Goal: Task Accomplishment & Management: Manage account settings

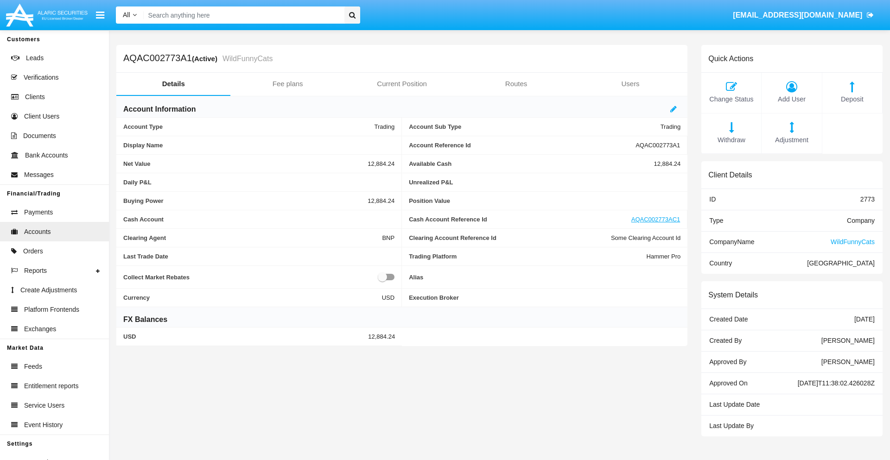
click at [791, 140] on span "Adjustment" at bounding box center [791, 140] width 51 height 10
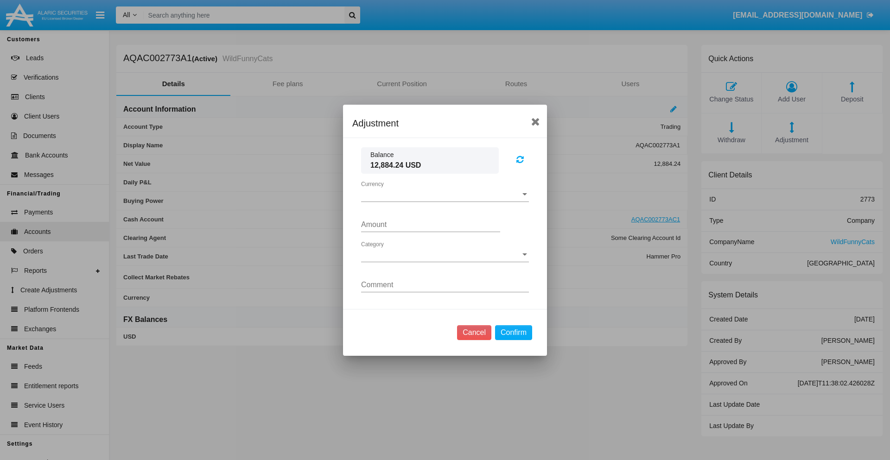
click at [445, 194] on span "Currency" at bounding box center [440, 194] width 159 height 8
click at [445, 201] on span "USD" at bounding box center [445, 201] width 168 height 22
click at [445, 254] on span "Category" at bounding box center [440, 255] width 159 height 8
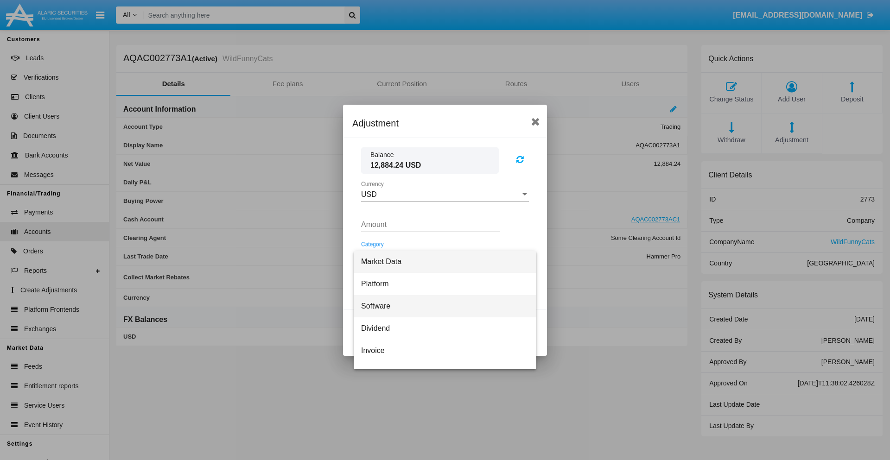
click at [441, 306] on span "Software" at bounding box center [445, 306] width 168 height 22
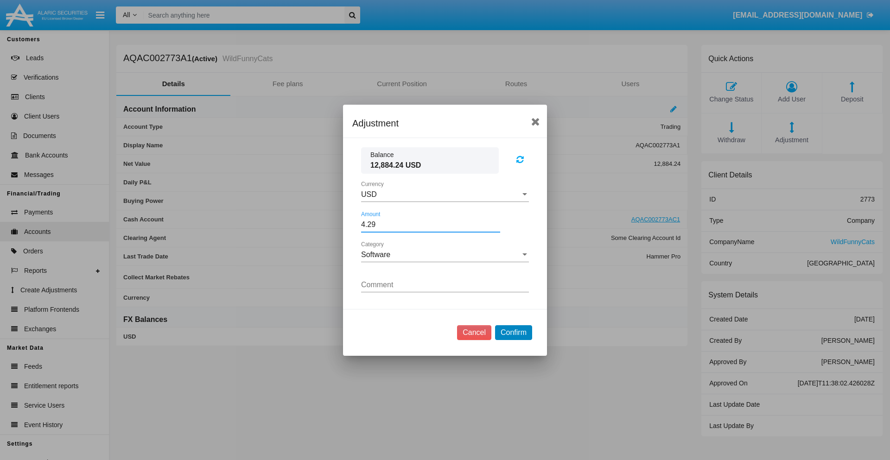
click at [513, 332] on button "Confirm" at bounding box center [513, 332] width 37 height 15
type input "4.2900"
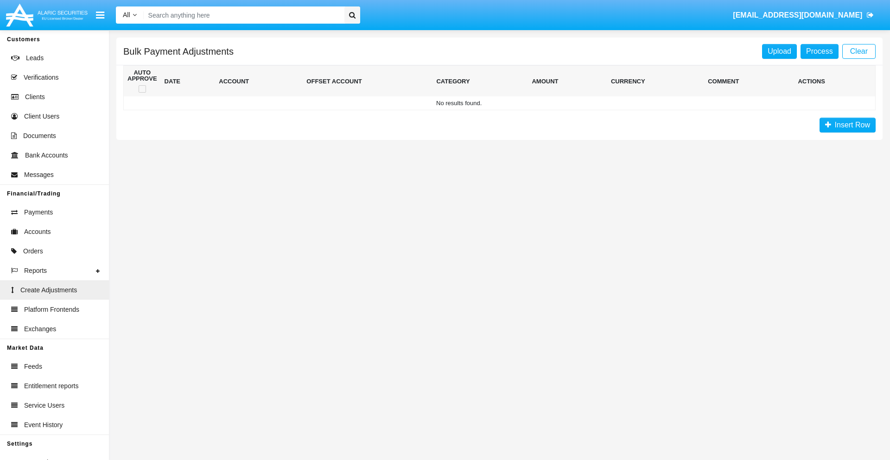
click at [847, 125] on span "Insert Row" at bounding box center [850, 125] width 39 height 8
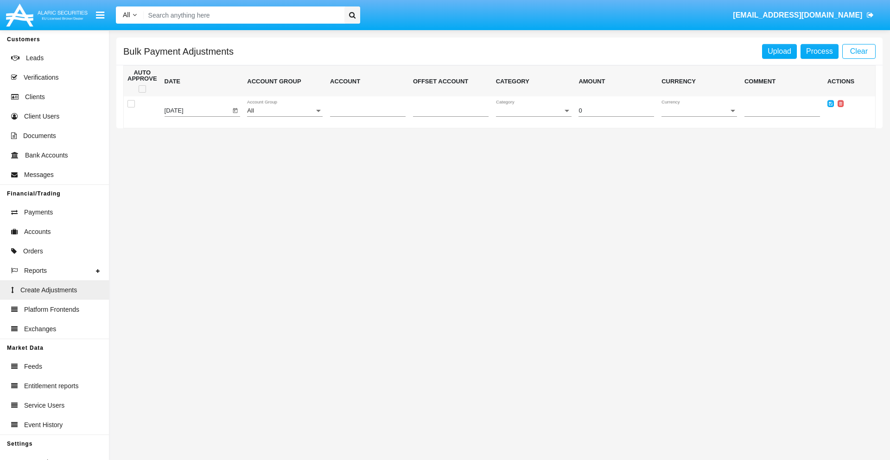
click at [284, 111] on div "All" at bounding box center [280, 110] width 67 height 7
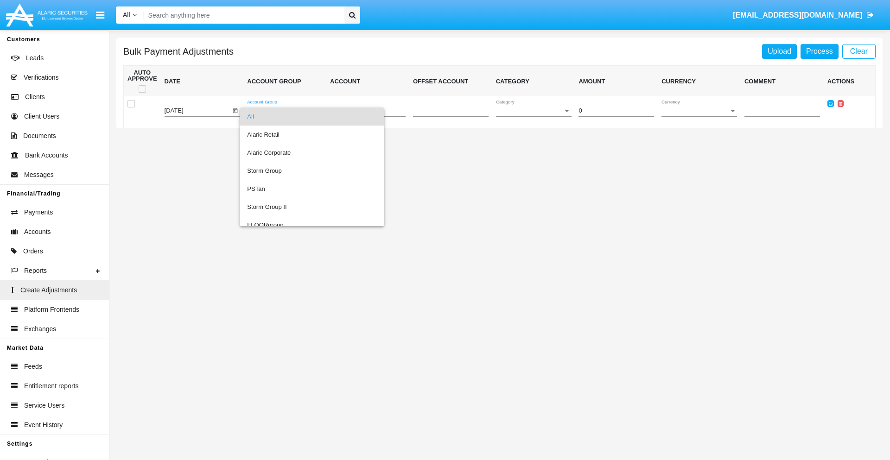
scroll to position [875, 0]
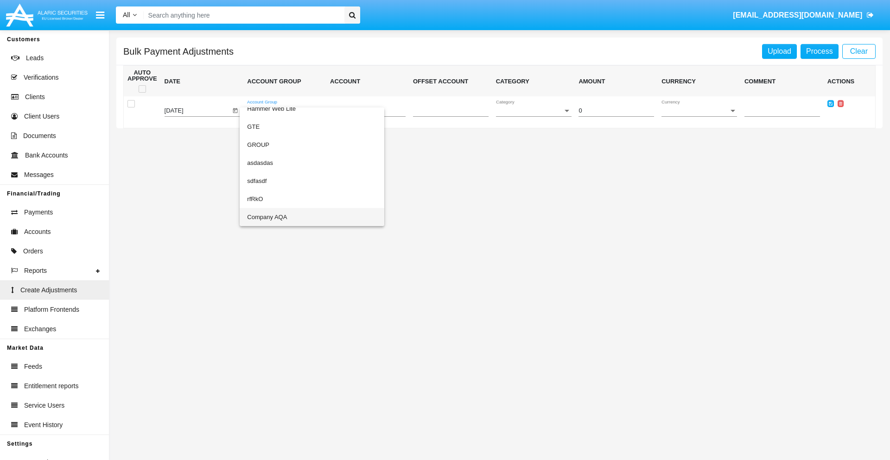
click at [293, 217] on span "Company AQA" at bounding box center [312, 217] width 130 height 18
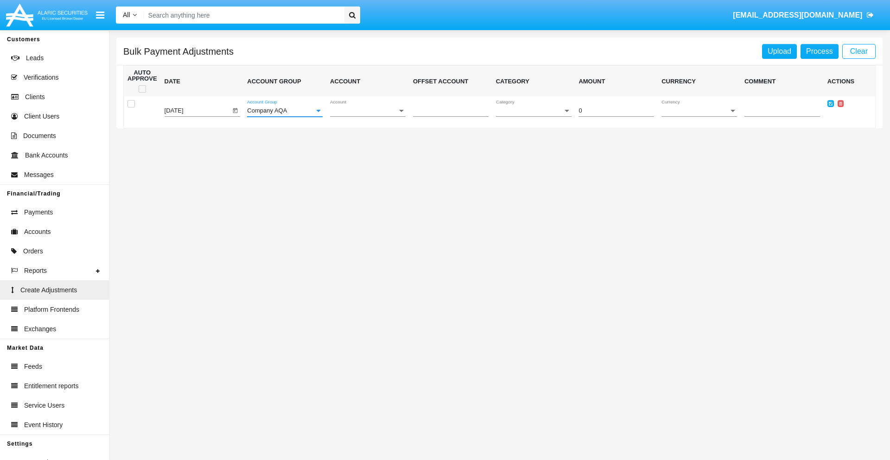
click at [367, 111] on span "Account" at bounding box center [363, 110] width 67 height 7
click at [364, 152] on span "AQAC002773A2" at bounding box center [368, 153] width 76 height 18
click at [533, 111] on span "Category" at bounding box center [529, 110] width 67 height 7
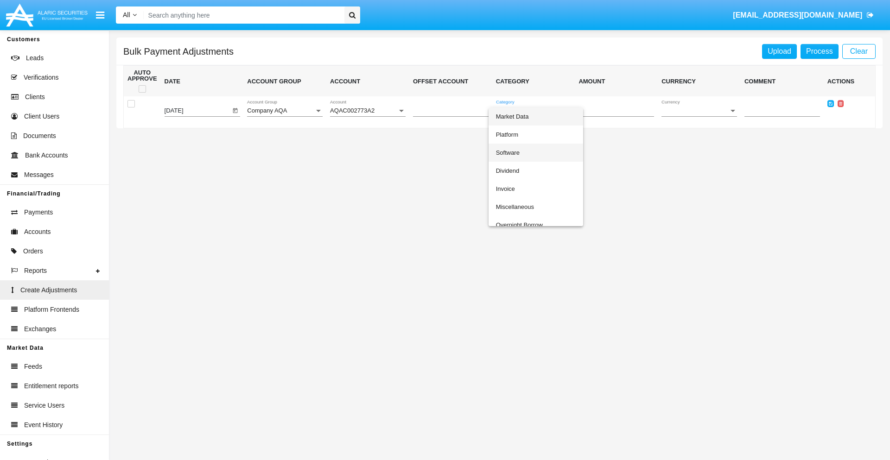
click at [535, 152] on span "Software" at bounding box center [536, 153] width 80 height 18
type input "-80.1"
click at [699, 111] on span "Currency" at bounding box center [694, 110] width 67 height 7
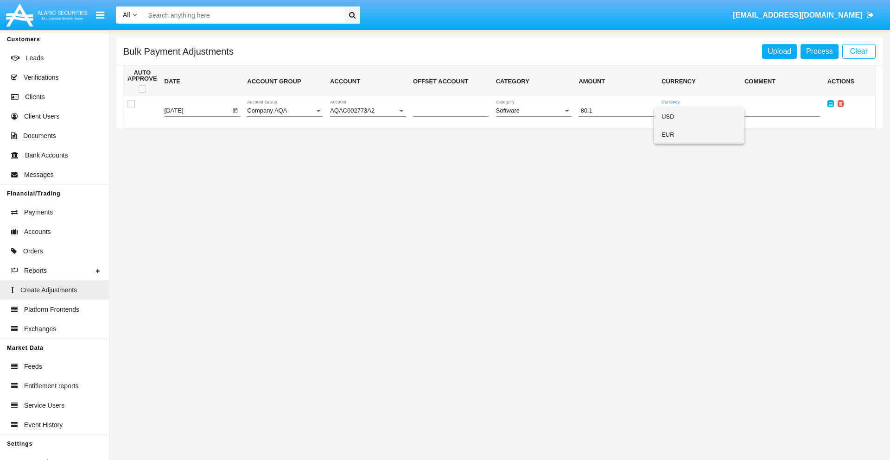
click at [699, 134] on span "EUR" at bounding box center [699, 135] width 76 height 18
click at [830, 103] on icon at bounding box center [830, 103] width 4 height 4
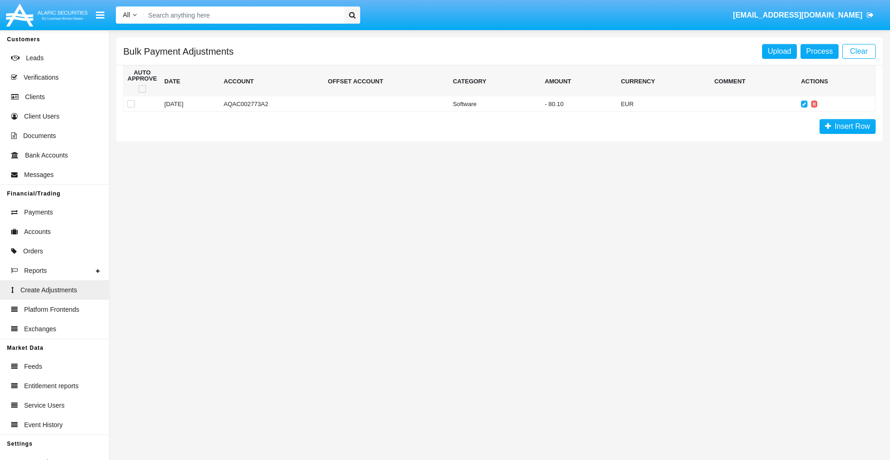
click at [142, 89] on span at bounding box center [142, 88] width 7 height 7
click at [142, 93] on input "checkbox" at bounding box center [142, 93] width 0 height 0
checkbox input "true"
click at [819, 51] on link "Process" at bounding box center [819, 51] width 38 height 15
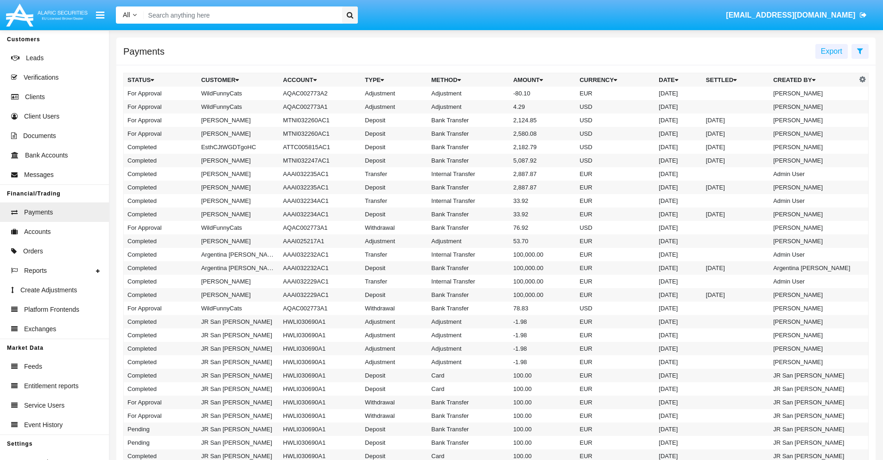
click at [496, 93] on td "Adjustment" at bounding box center [469, 93] width 82 height 13
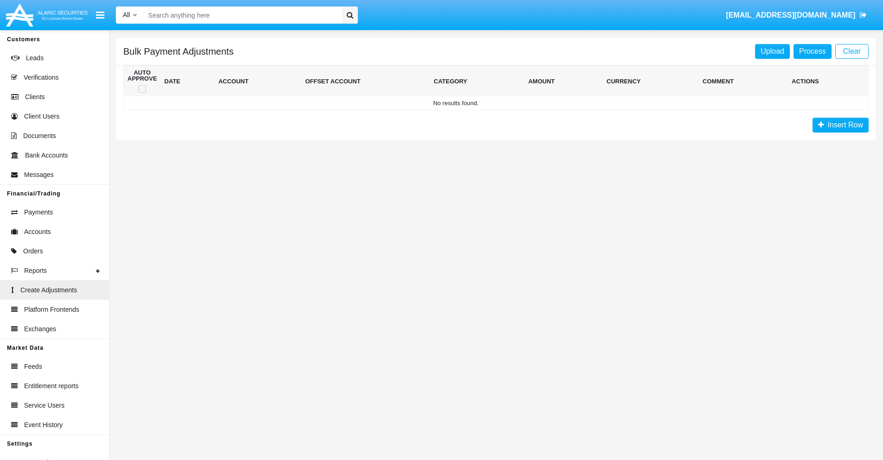
click at [840, 125] on span "Insert Row" at bounding box center [843, 125] width 39 height 8
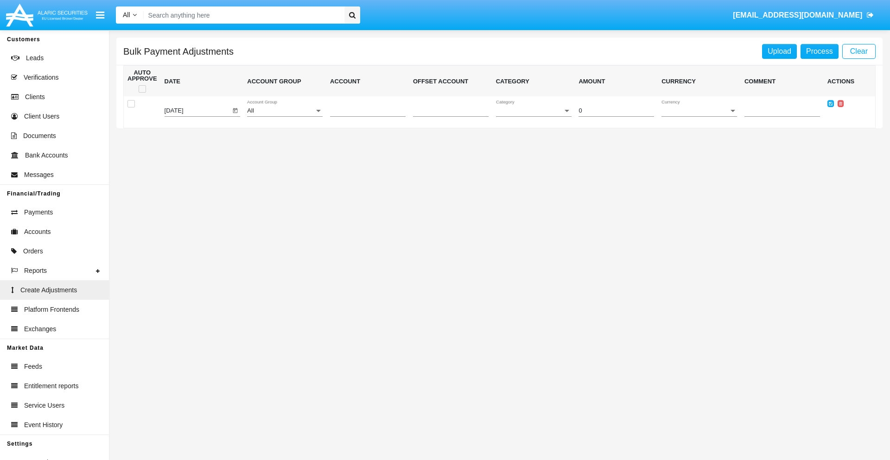
click at [284, 111] on div "All" at bounding box center [280, 110] width 67 height 7
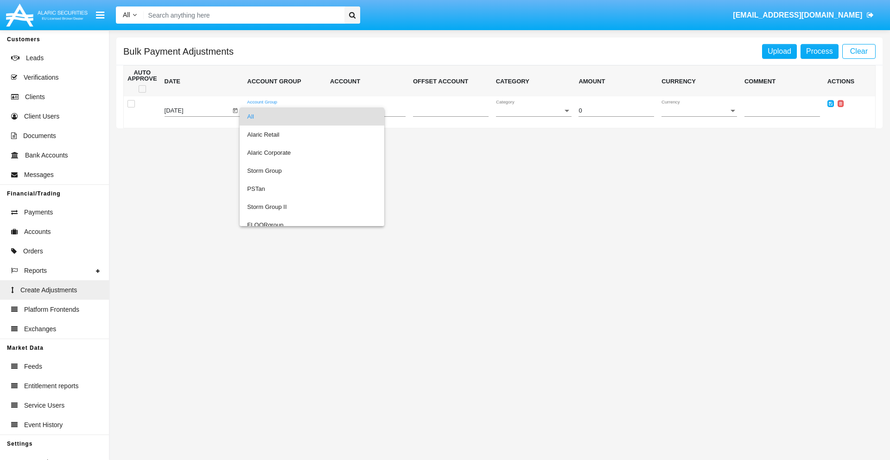
scroll to position [875, 0]
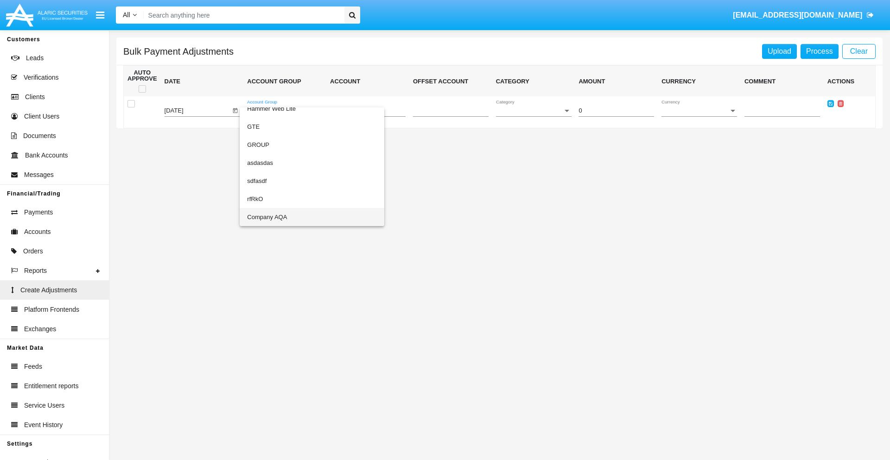
click at [293, 217] on span "Company AQA" at bounding box center [312, 217] width 130 height 18
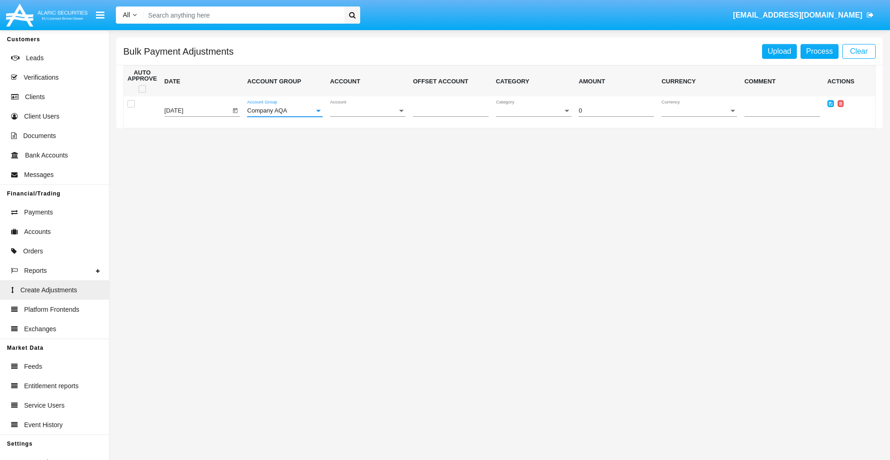
click at [367, 111] on span "Account" at bounding box center [363, 110] width 67 height 7
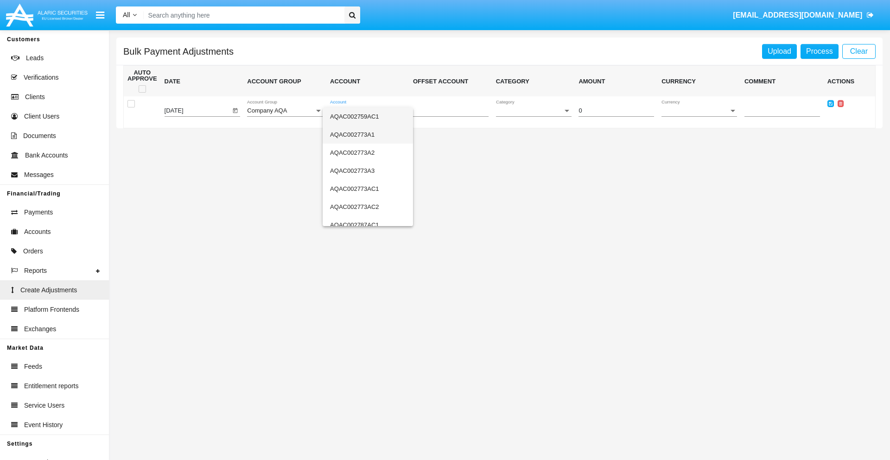
click at [364, 134] on span "AQAC002773A1" at bounding box center [368, 135] width 76 height 18
click at [533, 111] on span "Category" at bounding box center [529, 110] width 67 height 7
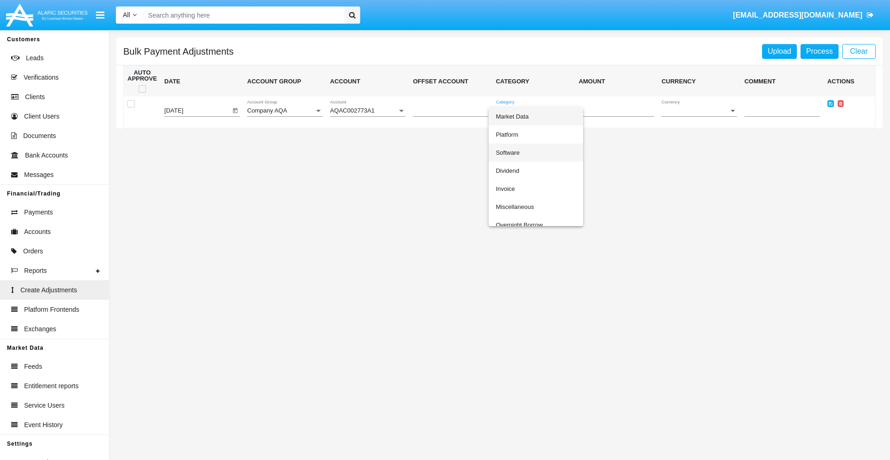
click at [535, 152] on span "Software" at bounding box center [536, 153] width 80 height 18
type input "-60.42"
click at [699, 111] on span "Currency" at bounding box center [694, 110] width 67 height 7
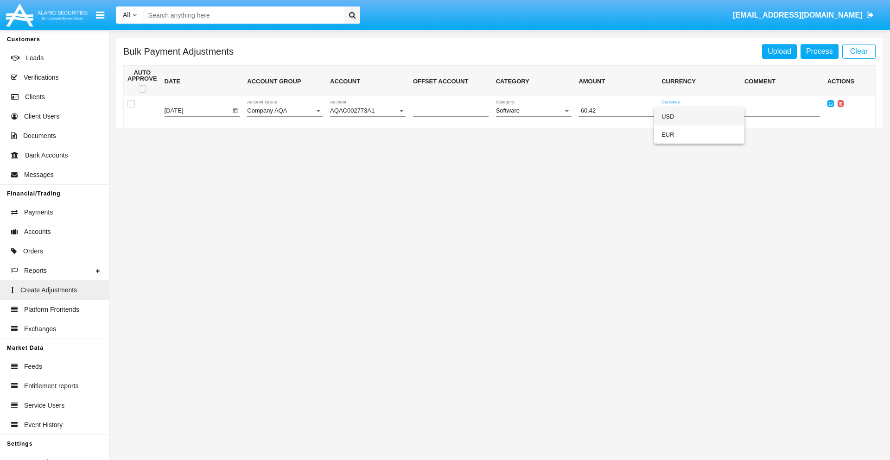
click at [699, 116] on span "USD" at bounding box center [699, 116] width 76 height 18
click at [830, 103] on icon at bounding box center [830, 103] width 4 height 4
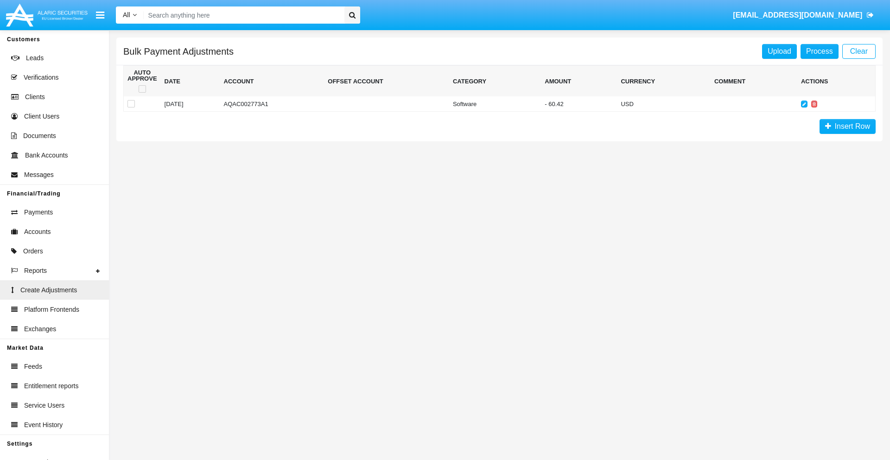
click at [142, 89] on span at bounding box center [142, 88] width 7 height 7
click at [142, 93] on input "checkbox" at bounding box center [142, 93] width 0 height 0
checkbox input "true"
click at [819, 51] on link "Process" at bounding box center [819, 51] width 38 height 15
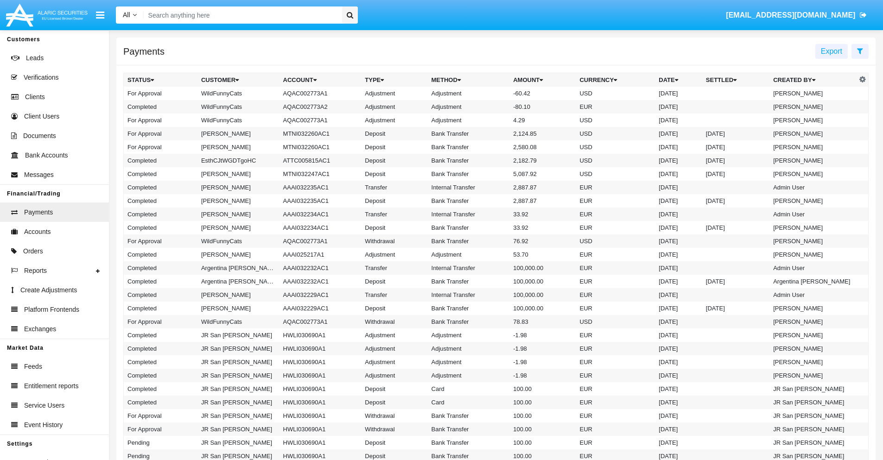
click at [496, 93] on td "Adjustment" at bounding box center [469, 93] width 82 height 13
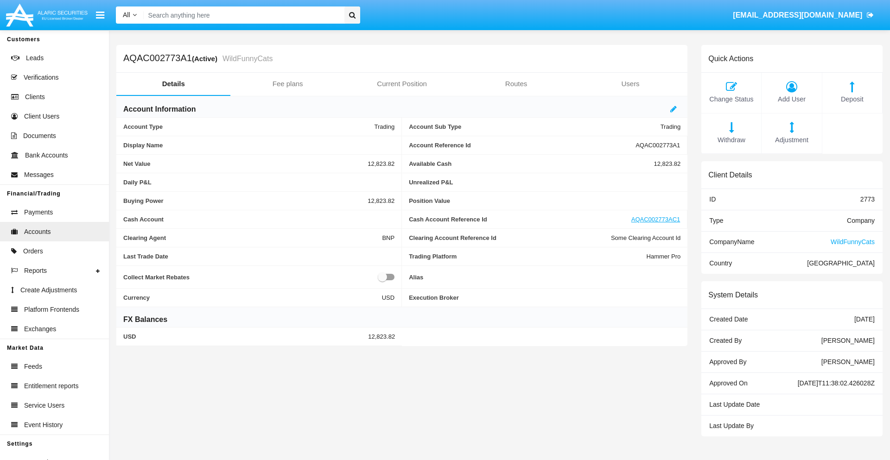
click at [852, 99] on span "Deposit" at bounding box center [852, 100] width 51 height 10
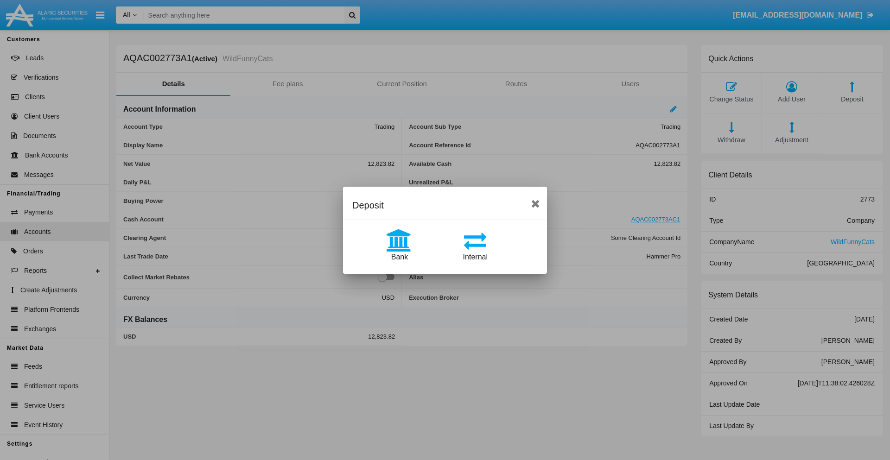
click at [399, 257] on span "Bank" at bounding box center [399, 257] width 17 height 8
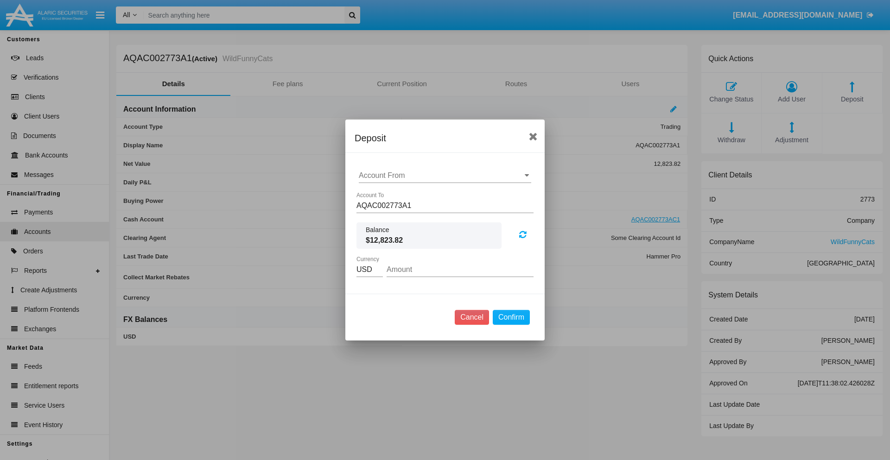
click at [445, 176] on input "Account From" at bounding box center [445, 175] width 172 height 8
click at [379, 194] on span "ACDC" at bounding box center [378, 194] width 21 height 8
type input "ACDC"
type input "32.26"
click at [511, 317] on button "Confirm" at bounding box center [510, 317] width 37 height 15
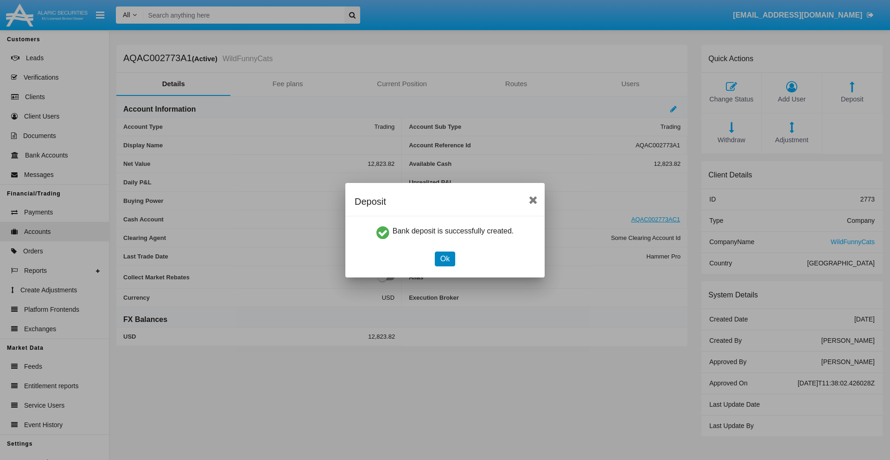
click at [444, 259] on button "Ok" at bounding box center [445, 259] width 20 height 15
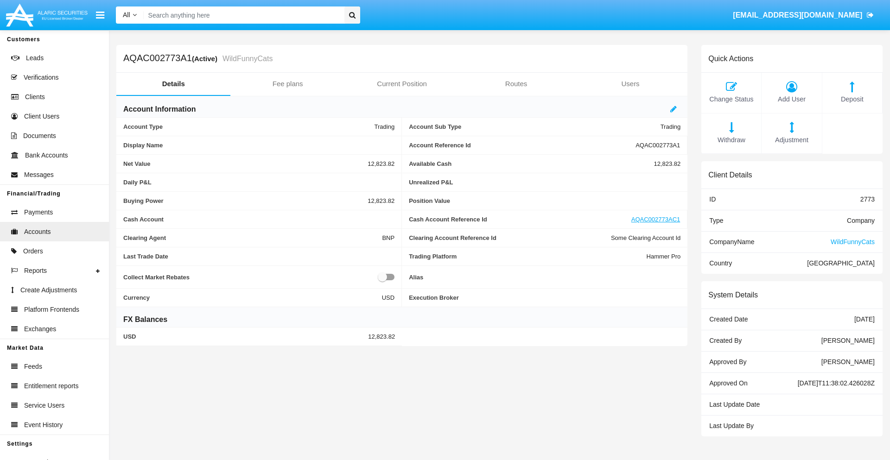
click at [852, 99] on span "Deposit" at bounding box center [852, 100] width 51 height 10
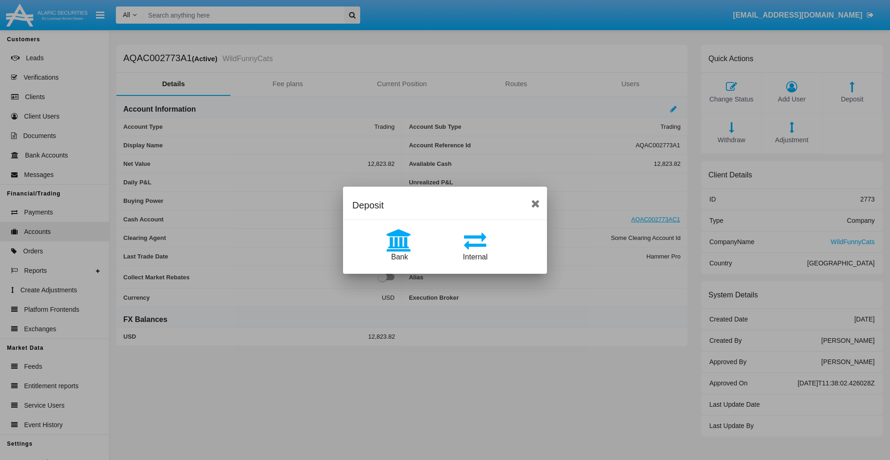
click at [475, 257] on span "Internal" at bounding box center [475, 257] width 25 height 8
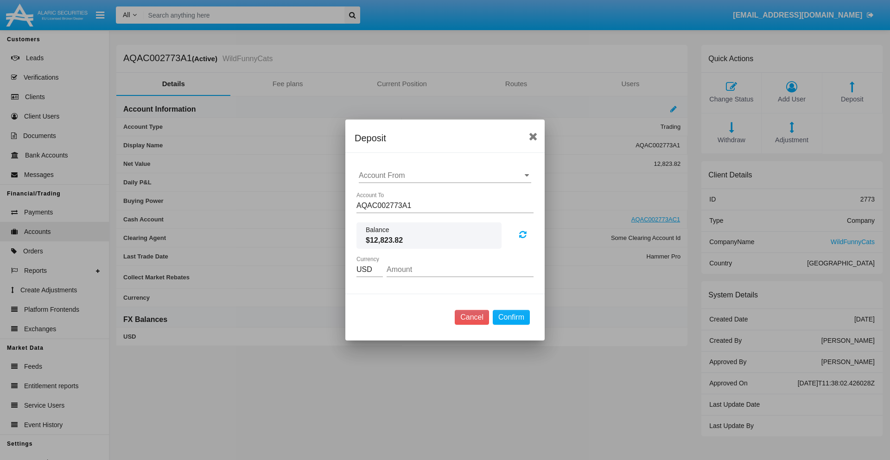
click at [445, 176] on input "Account From" at bounding box center [445, 175] width 172 height 8
click at [398, 216] on span "AQAC002773AC1" at bounding box center [398, 216] width 60 height 8
type input "AQAC002773AC1"
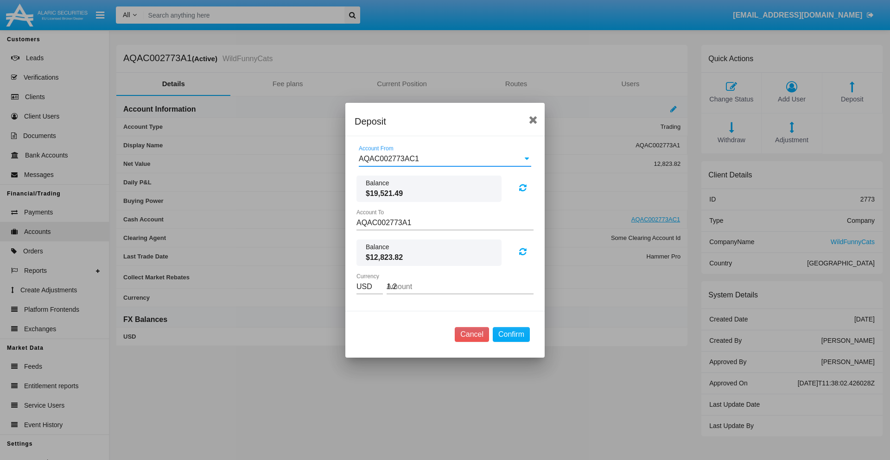
type input "1.28"
click at [511, 334] on button "Confirm" at bounding box center [510, 334] width 37 height 15
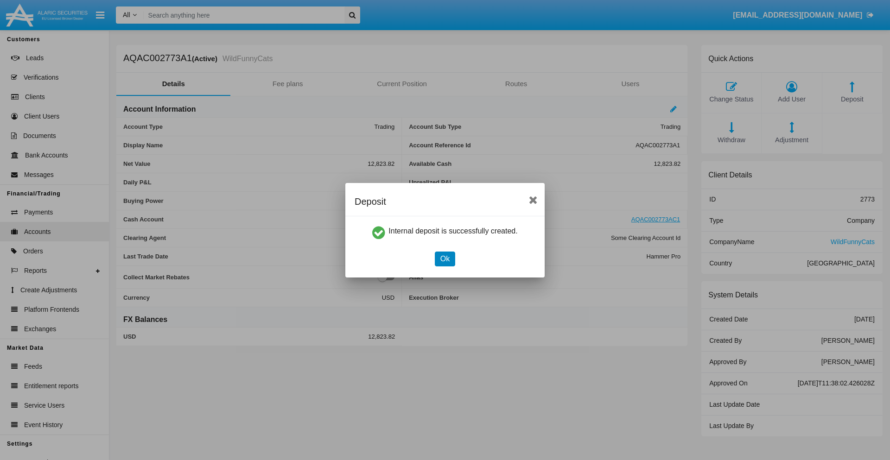
click at [444, 259] on button "Ok" at bounding box center [445, 259] width 20 height 15
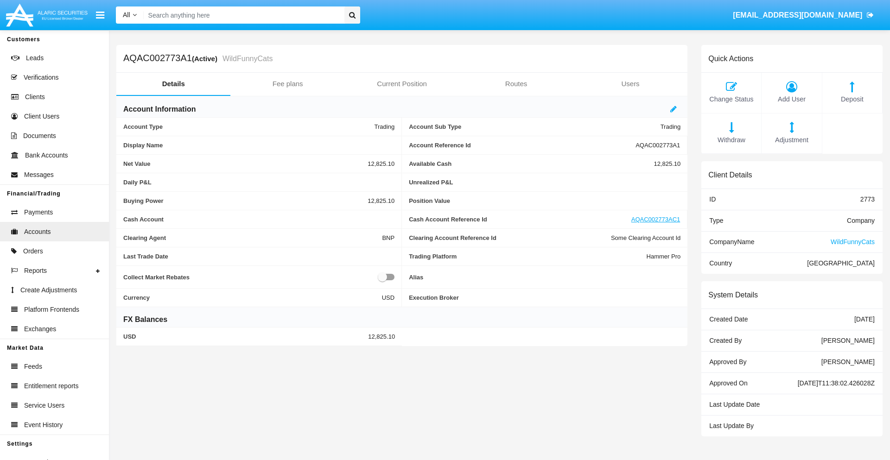
click at [731, 140] on span "Withdraw" at bounding box center [731, 140] width 51 height 10
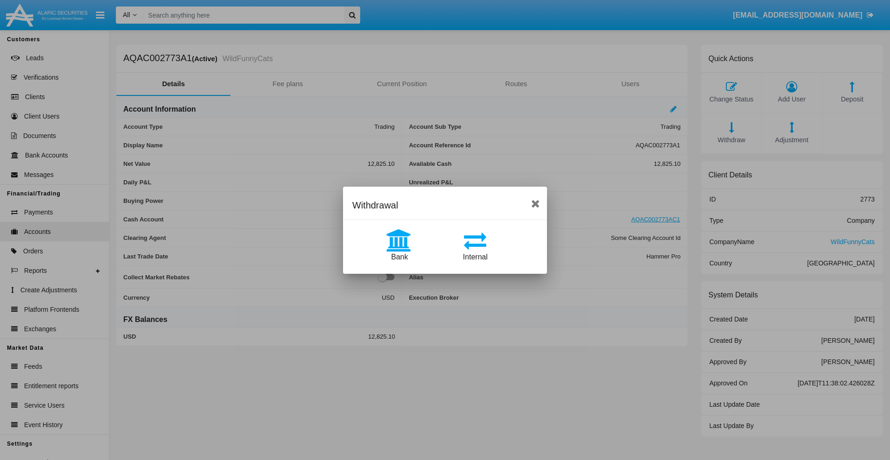
click at [475, 257] on span "Internal" at bounding box center [475, 257] width 25 height 8
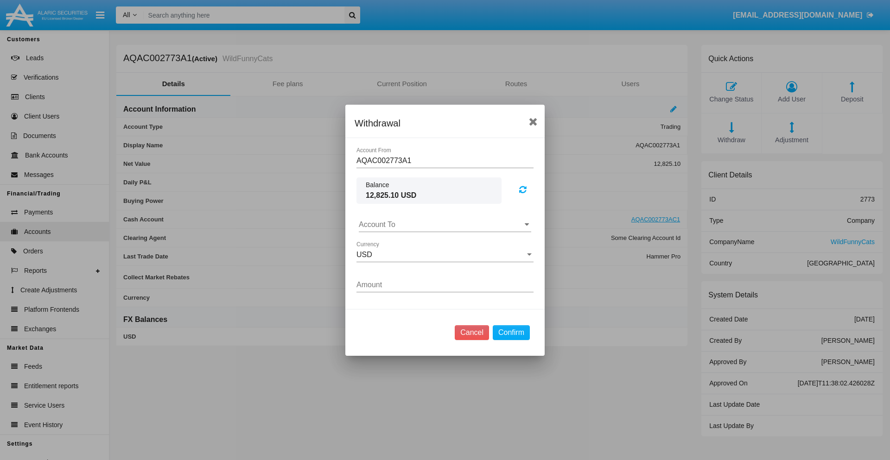
click at [445, 224] on input "Account To" at bounding box center [445, 225] width 172 height 8
click at [398, 265] on span "AQAC002773AC1" at bounding box center [398, 265] width 60 height 8
type input "AQAC002773AC1"
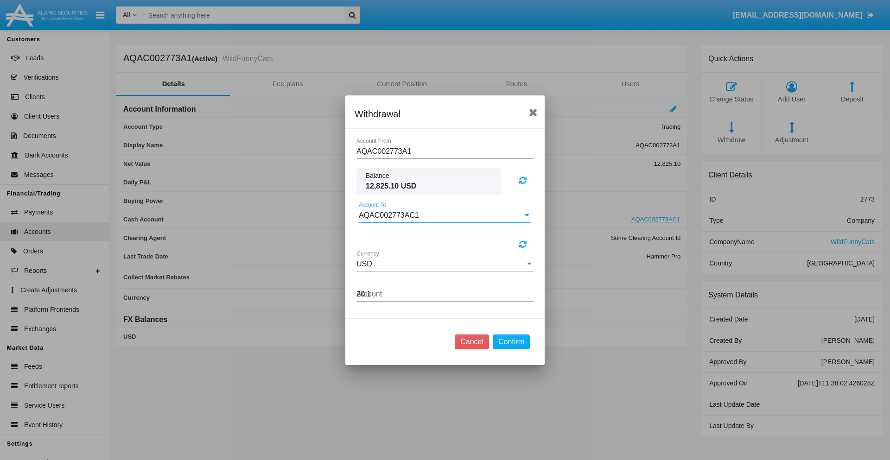
type input "20.14"
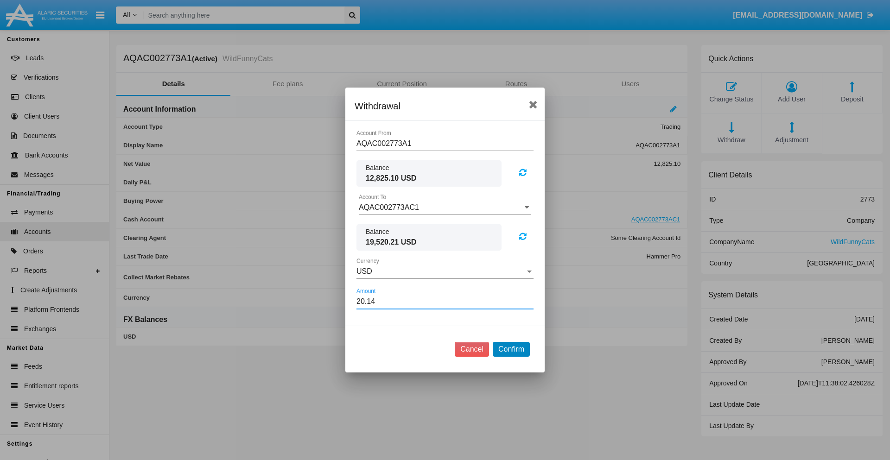
click at [511, 349] on button "Confirm" at bounding box center [510, 349] width 37 height 15
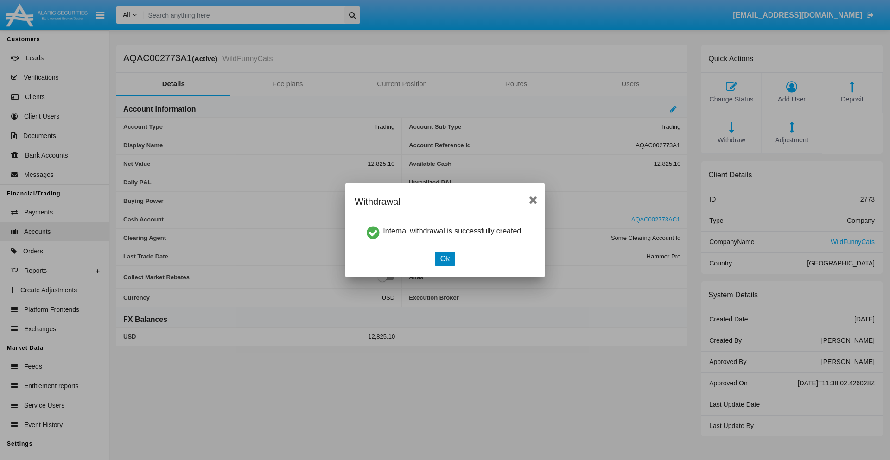
click at [444, 259] on button "Ok" at bounding box center [445, 259] width 20 height 15
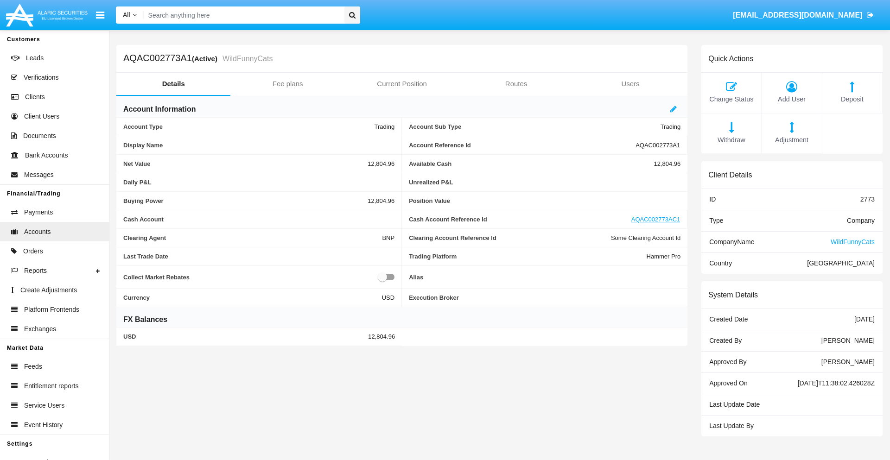
click at [731, 140] on span "Withdraw" at bounding box center [731, 140] width 51 height 10
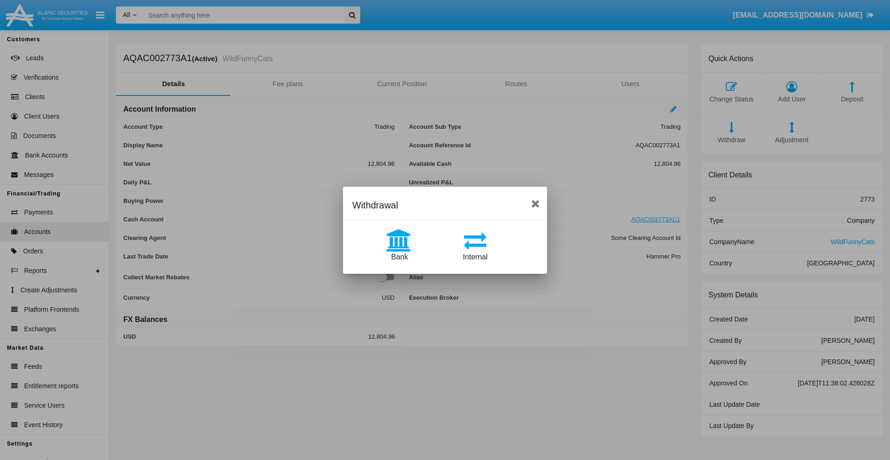
click at [399, 257] on span "Bank" at bounding box center [399, 257] width 17 height 8
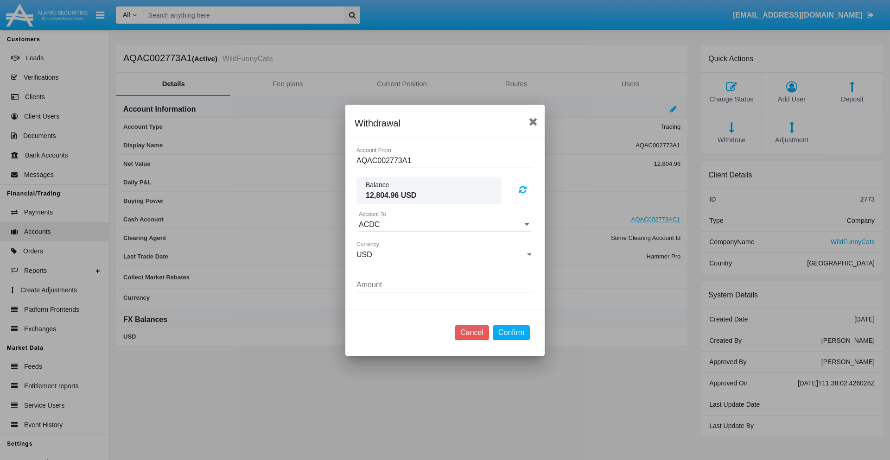
click at [445, 224] on input "ACDC" at bounding box center [445, 225] width 172 height 8
click at [379, 243] on span "ACDC" at bounding box center [378, 243] width 21 height 8
type input "ACDC"
type input "50.11"
click at [511, 332] on button "Confirm" at bounding box center [510, 332] width 37 height 15
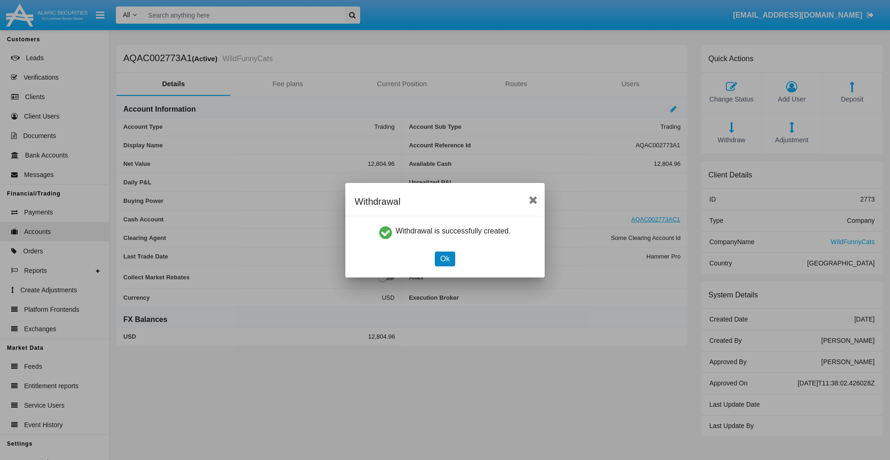
click at [444, 259] on button "Ok" at bounding box center [445, 259] width 20 height 15
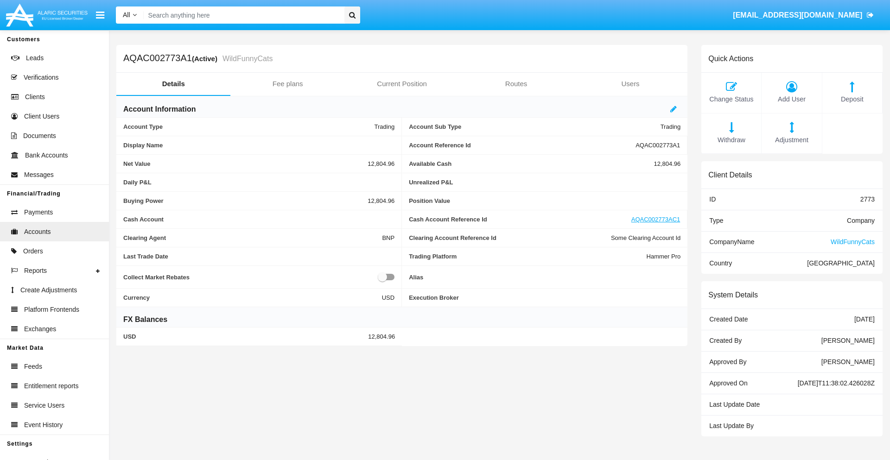
click at [791, 140] on span "Adjustment" at bounding box center [791, 140] width 51 height 10
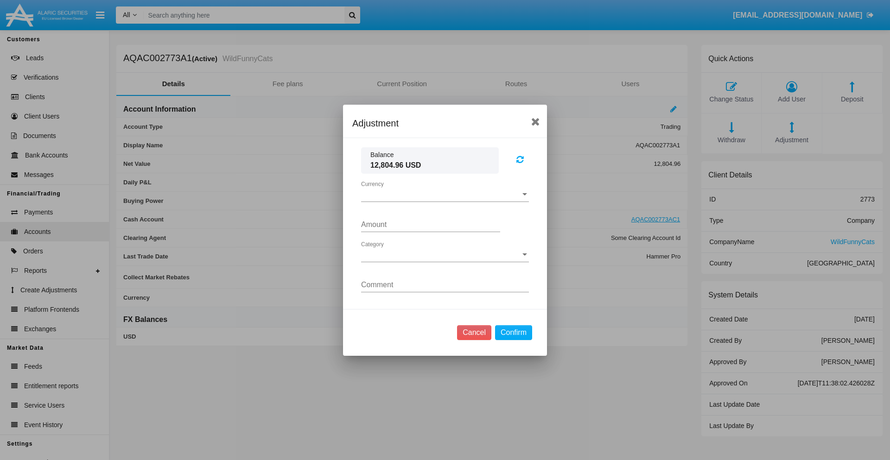
click at [445, 194] on span "Currency" at bounding box center [440, 194] width 159 height 8
click at [445, 201] on span "USD" at bounding box center [445, 201] width 168 height 22
click at [445, 254] on span "Category" at bounding box center [440, 255] width 159 height 8
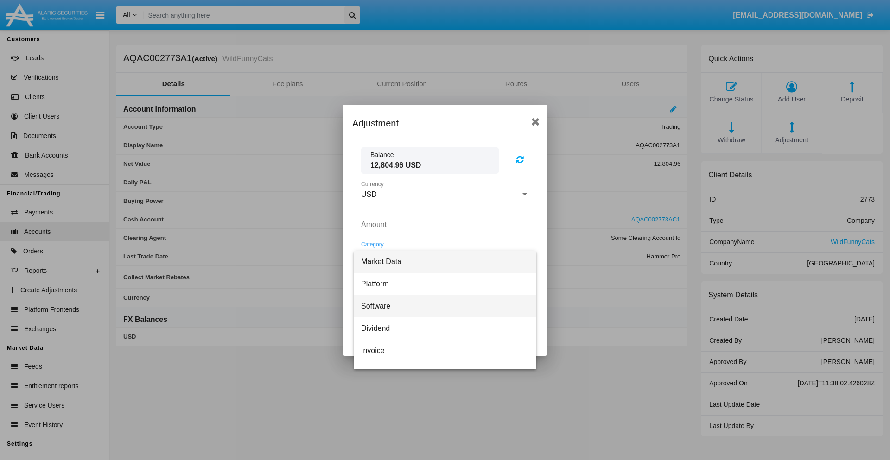
click at [441, 306] on span "Software" at bounding box center [445, 306] width 168 height 22
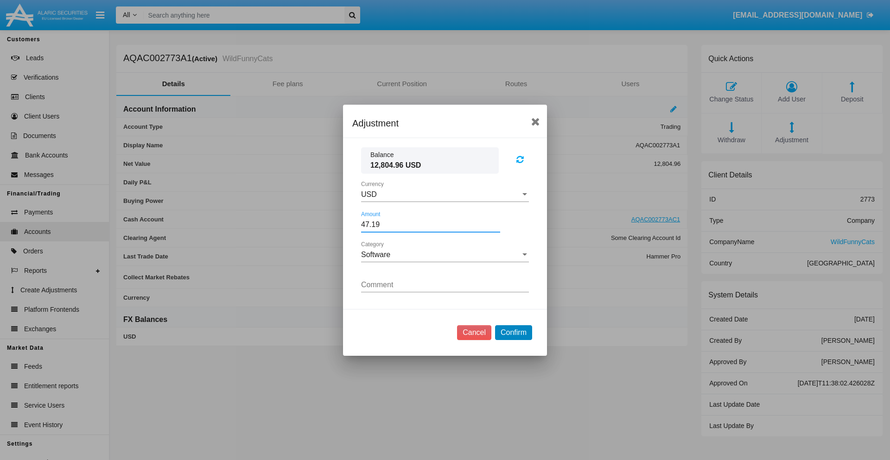
click at [513, 332] on button "Confirm" at bounding box center [513, 332] width 37 height 15
type input "47.1900"
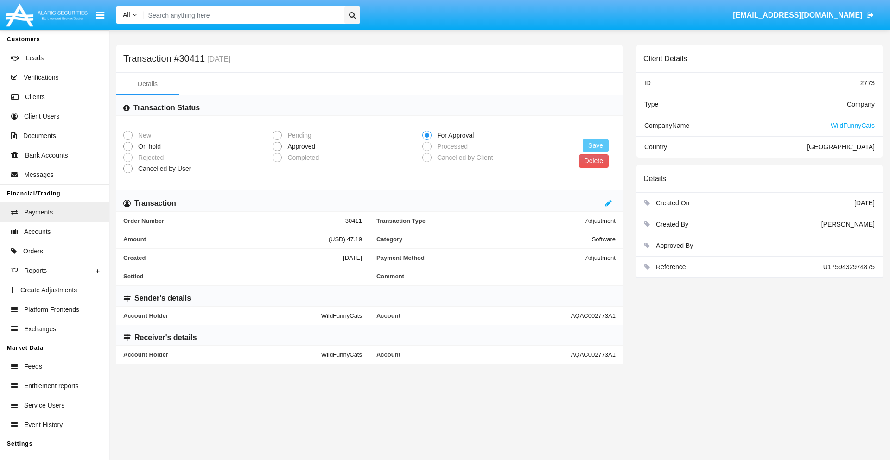
click at [299, 146] on span "Approved" at bounding box center [300, 147] width 36 height 10
click at [277, 151] on input "Approved" at bounding box center [277, 151] width 0 height 0
radio input "true"
click at [595, 145] on button "Save" at bounding box center [595, 145] width 26 height 13
click at [593, 161] on button "Delete" at bounding box center [594, 160] width 30 height 13
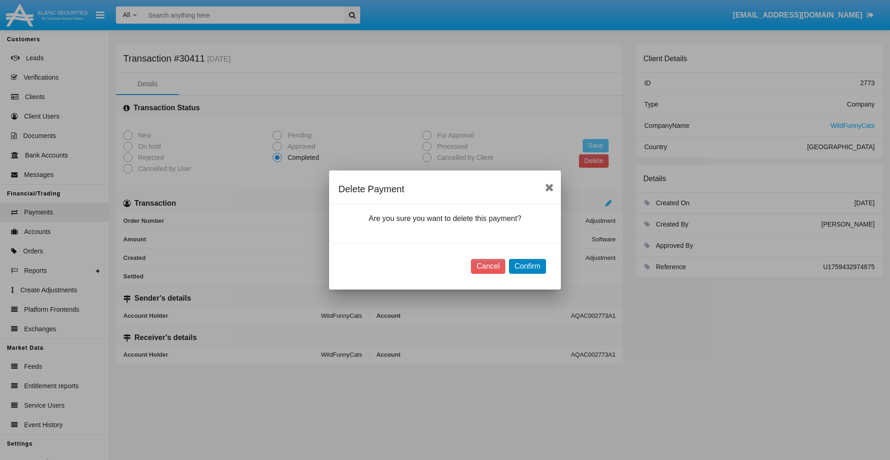
click at [527, 266] on button "Confirm" at bounding box center [527, 266] width 37 height 15
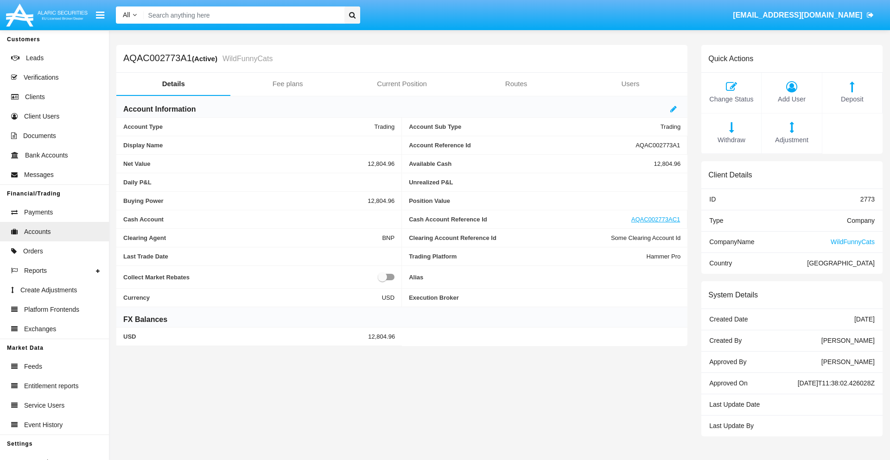
click at [852, 99] on span "Deposit" at bounding box center [852, 100] width 51 height 10
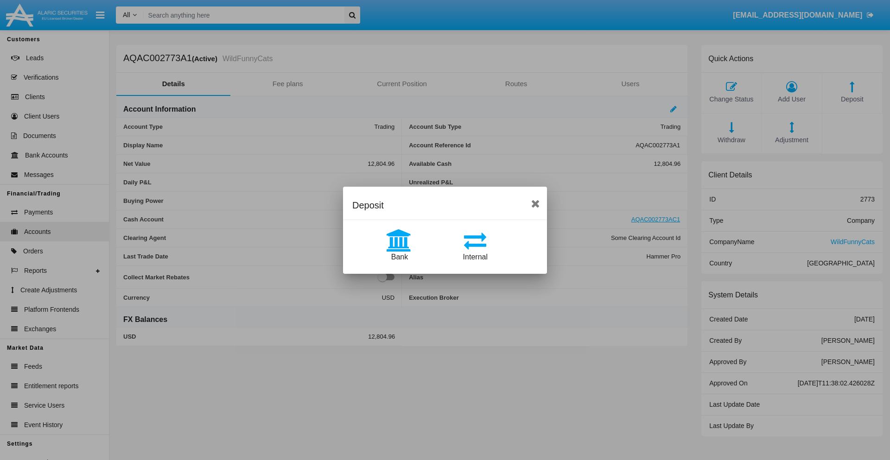
click at [399, 257] on span "Bank" at bounding box center [399, 257] width 17 height 8
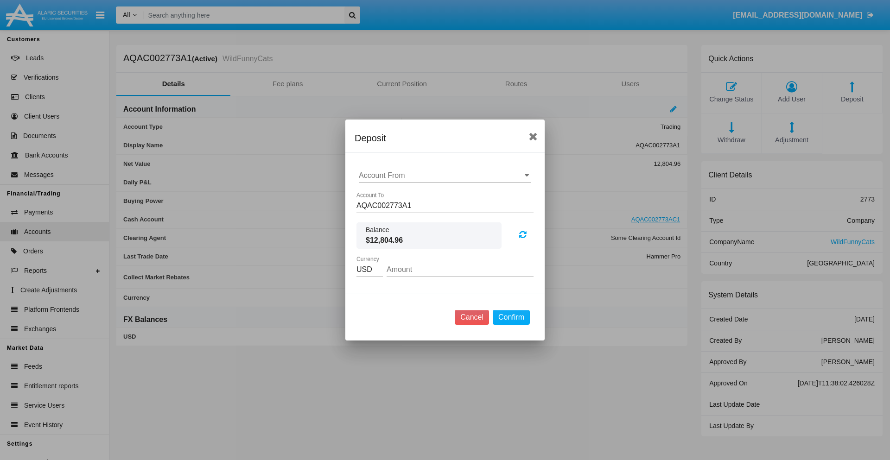
click at [445, 176] on input "Account From" at bounding box center [445, 175] width 172 height 8
click at [379, 194] on span "ACDC" at bounding box center [378, 194] width 21 height 8
type input "ACDC"
type input "30.33"
click at [511, 317] on button "Confirm" at bounding box center [510, 317] width 37 height 15
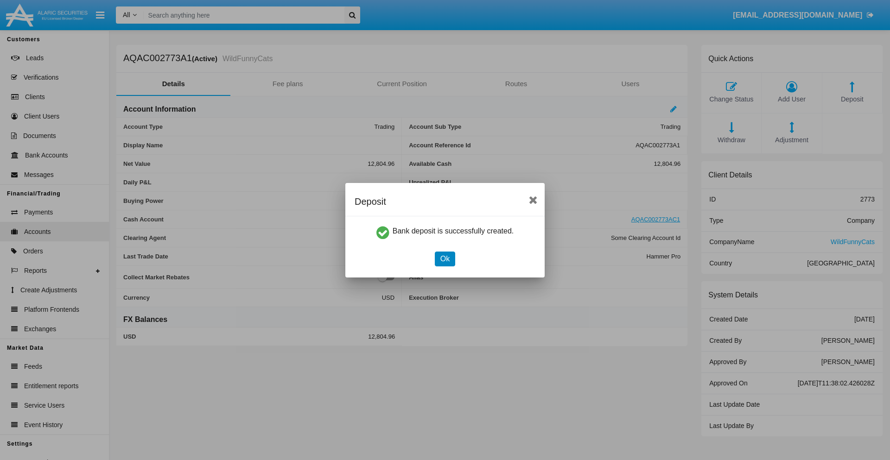
click at [444, 259] on button "Ok" at bounding box center [445, 259] width 20 height 15
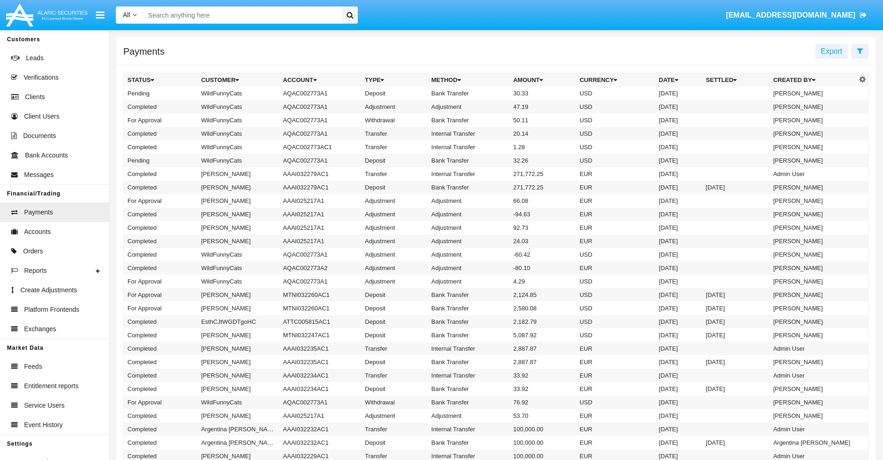
click at [496, 93] on td "Bank Transfer" at bounding box center [469, 93] width 82 height 13
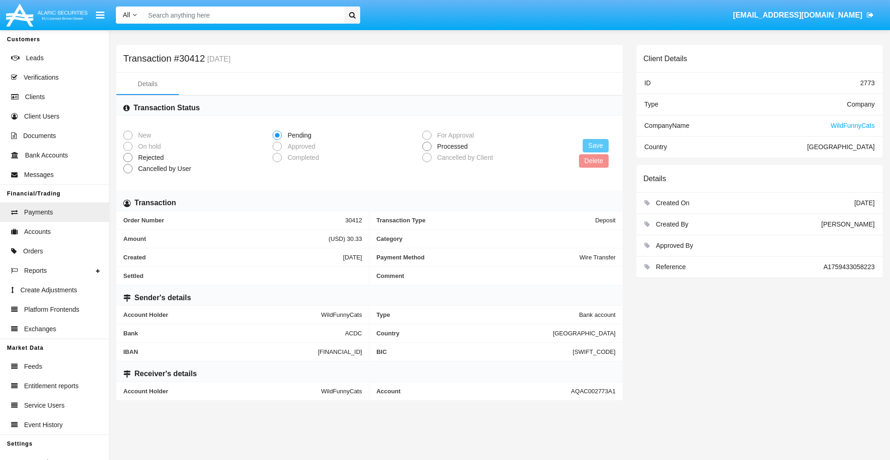
click at [450, 146] on span "Processed" at bounding box center [450, 147] width 38 height 10
click at [427, 151] on input "Processed" at bounding box center [426, 151] width 0 height 0
radio input "true"
click at [595, 145] on button "Save" at bounding box center [595, 145] width 26 height 13
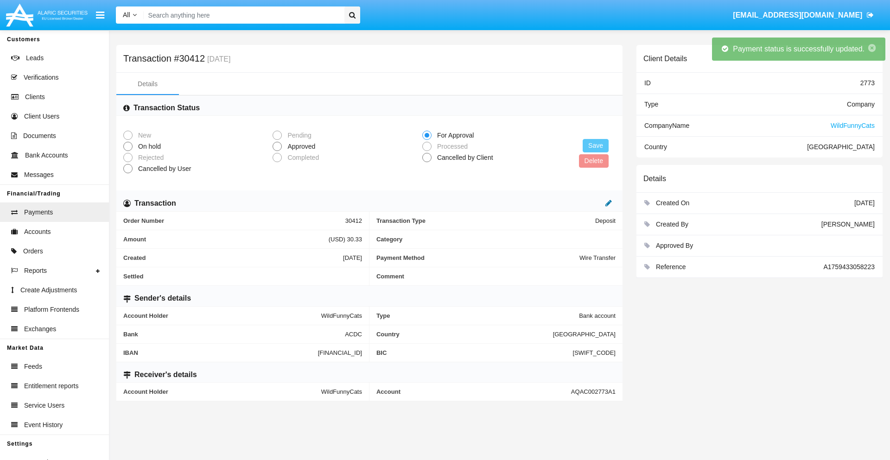
click at [608, 203] on icon at bounding box center [608, 202] width 6 height 7
type input "78.46"
click at [599, 203] on icon at bounding box center [598, 202] width 6 height 7
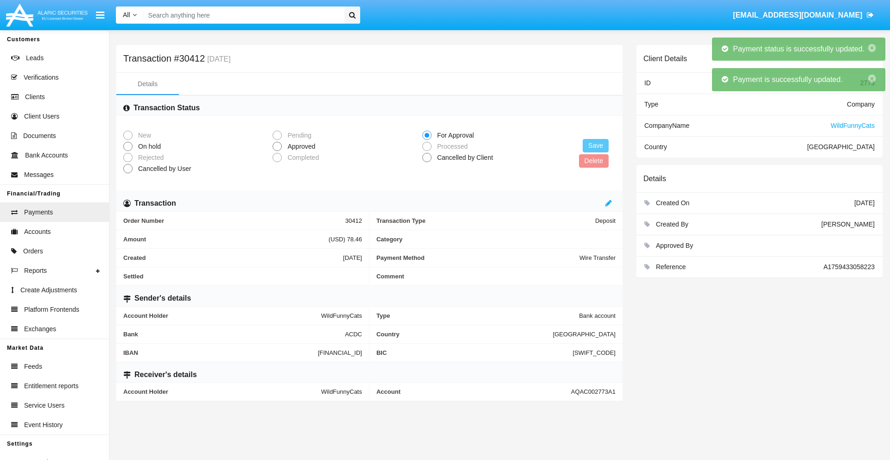
click at [299, 146] on span "Approved" at bounding box center [300, 147] width 36 height 10
click at [277, 151] on input "Approved" at bounding box center [277, 151] width 0 height 0
radio input "true"
click at [595, 145] on button "Save" at bounding box center [595, 145] width 26 height 13
